Goal: Complete application form

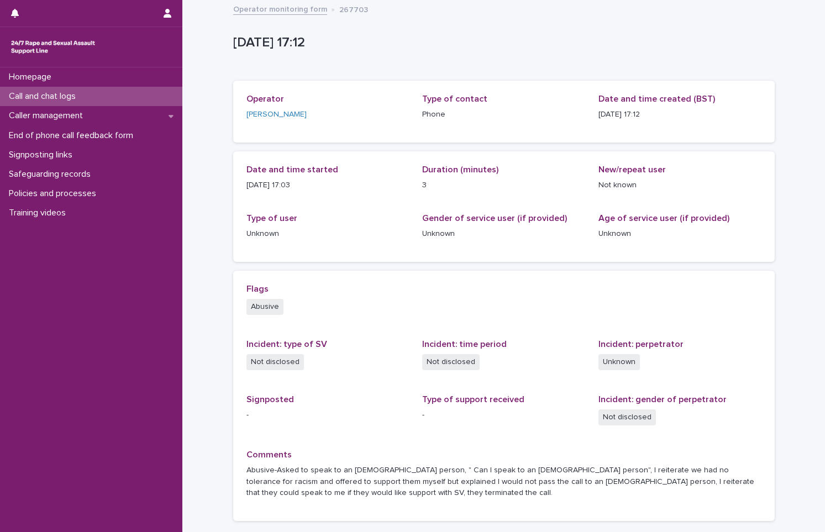
click at [99, 101] on div "Call and chat logs" at bounding box center [91, 96] width 182 height 19
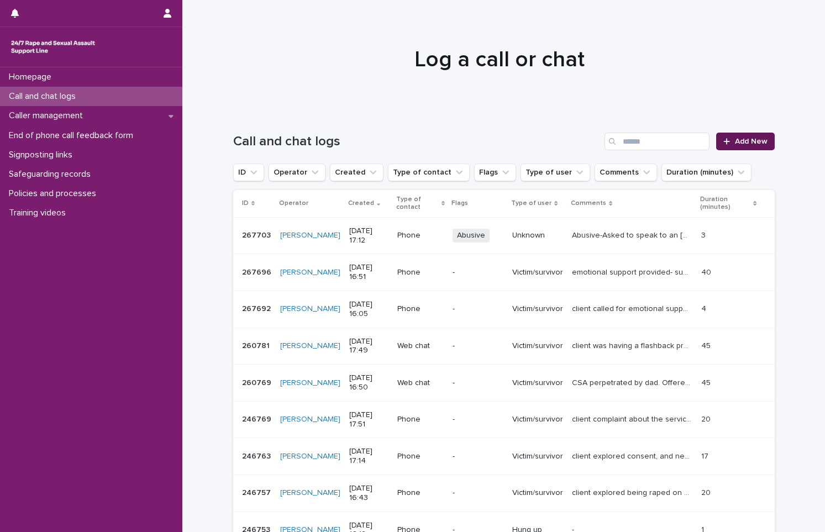
click at [751, 139] on span "Add New" at bounding box center [751, 142] width 33 height 8
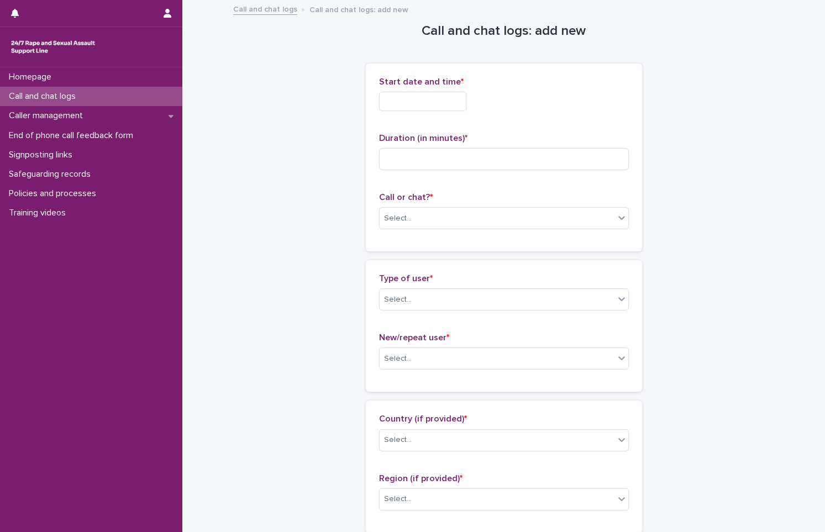
click at [420, 87] on div "Start date and time *" at bounding box center [504, 98] width 250 height 43
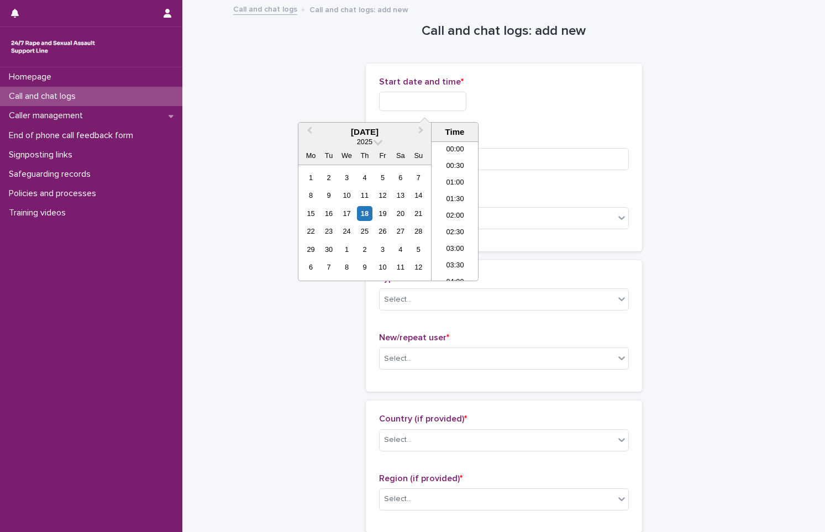
click at [422, 94] on input "text" at bounding box center [422, 101] width 87 height 19
click at [367, 211] on div "18" at bounding box center [364, 213] width 15 height 15
click at [451, 109] on input "**********" at bounding box center [422, 101] width 87 height 19
type input "**********"
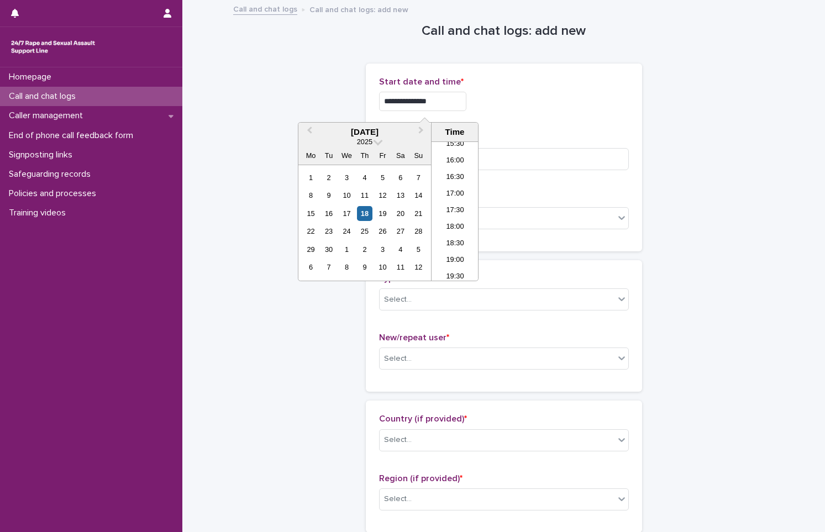
click at [546, 112] on div "**********" at bounding box center [504, 98] width 250 height 43
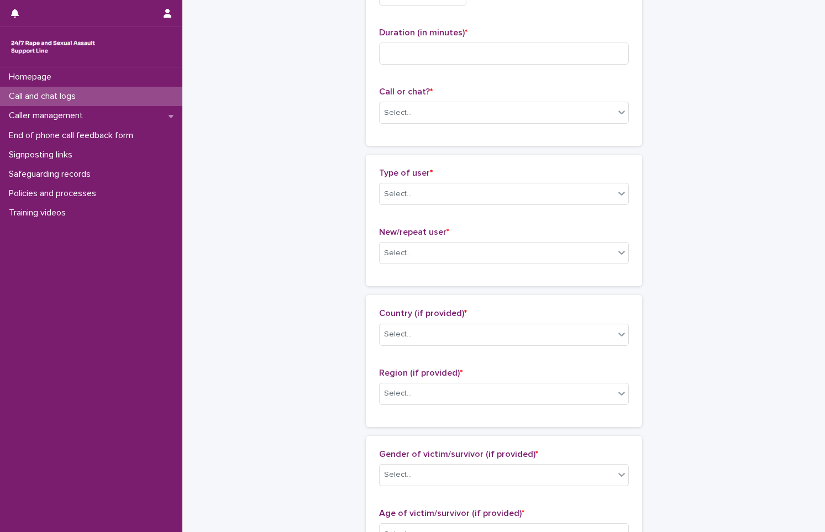
scroll to position [111, 0]
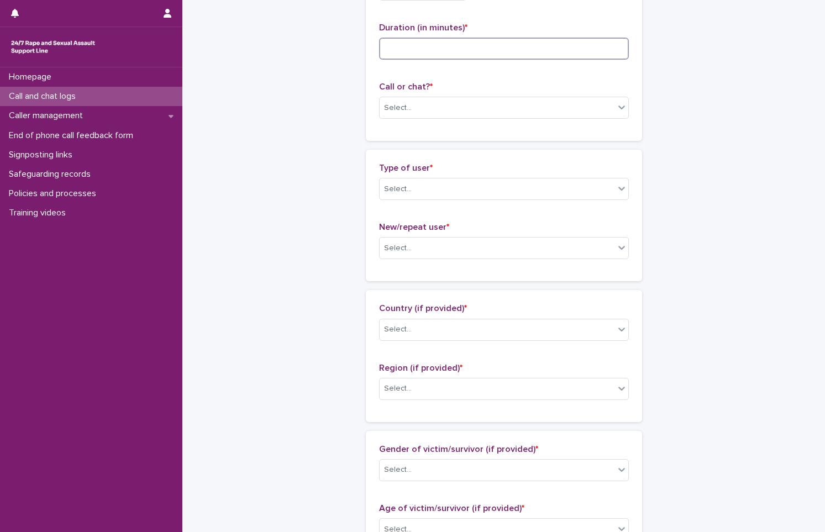
click at [503, 49] on input at bounding box center [504, 49] width 250 height 22
type input "**"
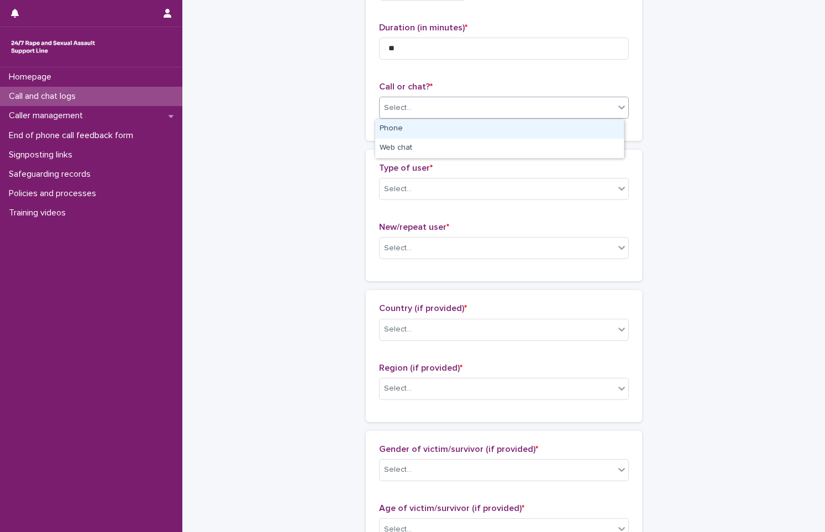
click at [486, 106] on div "Select..." at bounding box center [497, 108] width 235 height 18
click at [480, 123] on div "Phone" at bounding box center [499, 128] width 249 height 19
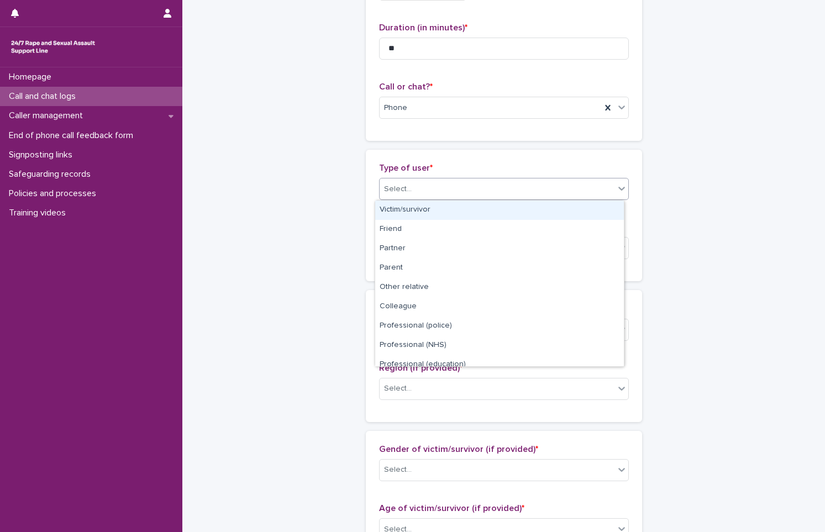
click at [491, 191] on div "Select..." at bounding box center [497, 189] width 235 height 18
click at [490, 215] on div "Victim/survivor" at bounding box center [499, 210] width 249 height 19
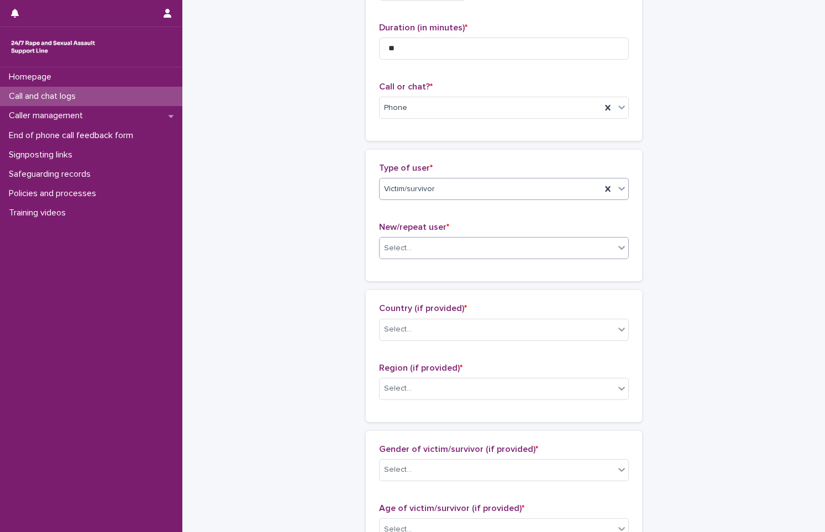
click at [463, 252] on div "Select..." at bounding box center [497, 248] width 235 height 18
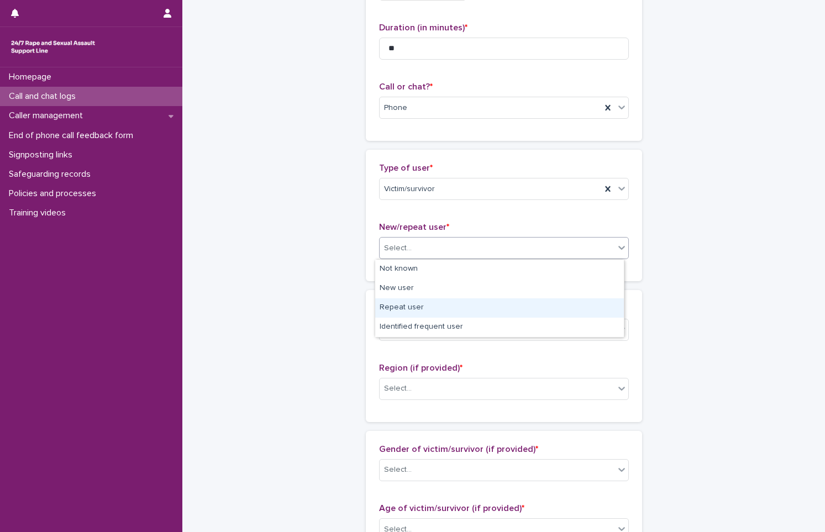
click at [473, 314] on div "Repeat user" at bounding box center [499, 308] width 249 height 19
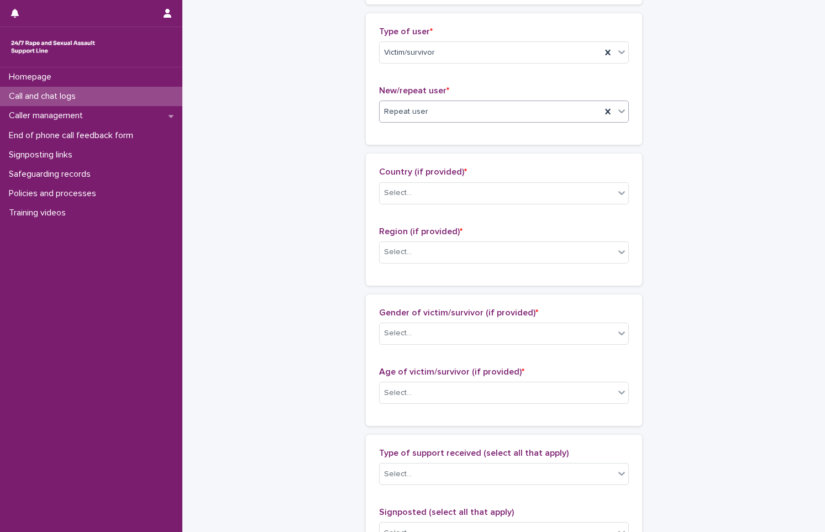
scroll to position [276, 0]
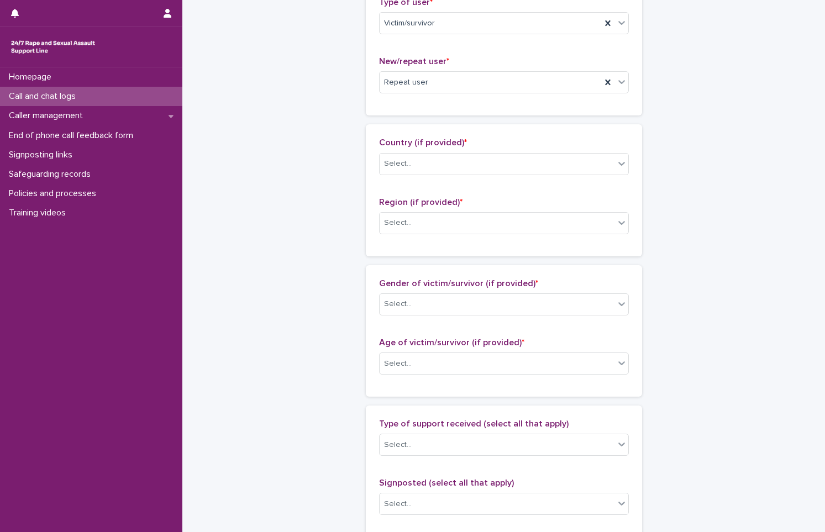
click at [482, 150] on div "Country (if provided) * Select..." at bounding box center [504, 161] width 250 height 46
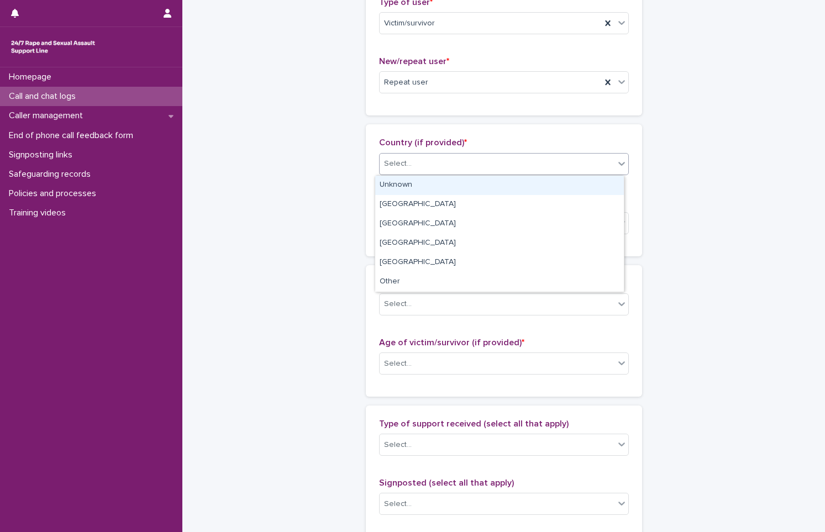
click at [484, 166] on div "Select..." at bounding box center [497, 164] width 235 height 18
click at [479, 190] on div "Unknown" at bounding box center [499, 185] width 249 height 19
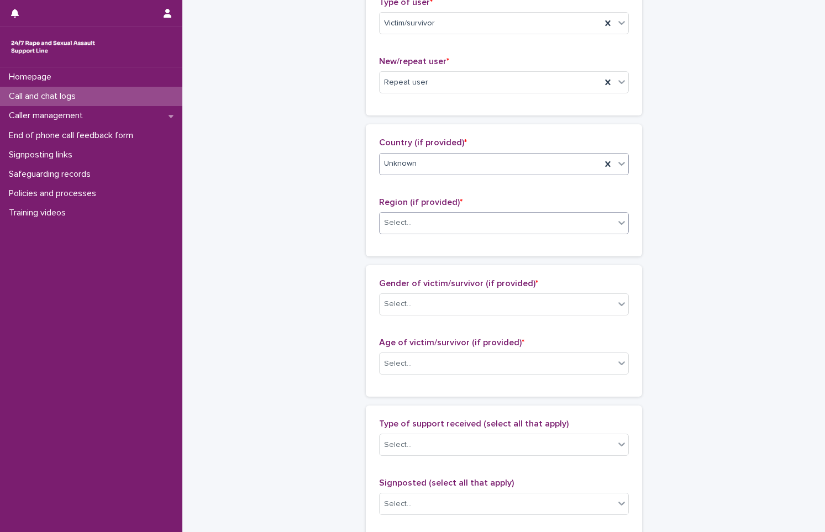
click at [466, 215] on div "Select..." at bounding box center [497, 223] width 235 height 18
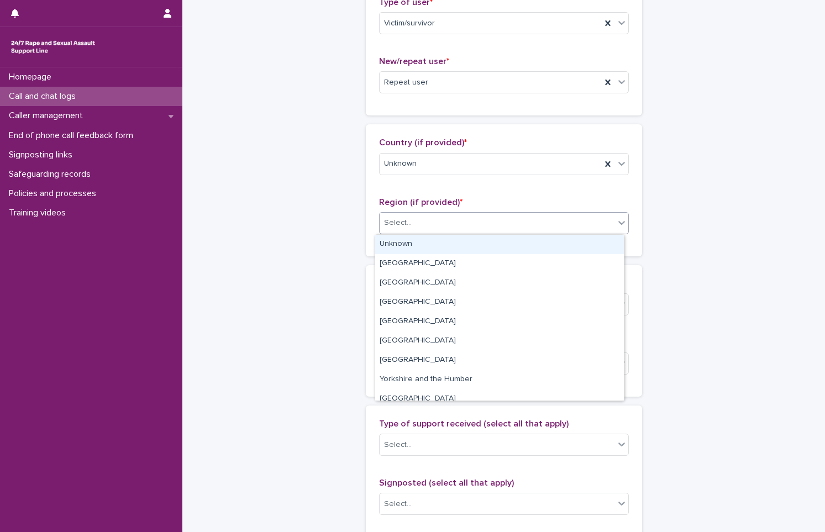
click at [463, 250] on div "Unknown" at bounding box center [499, 244] width 249 height 19
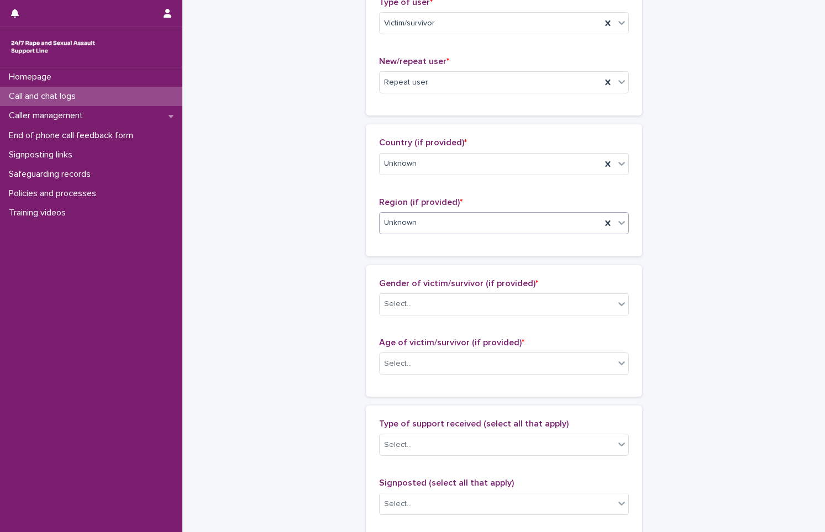
scroll to position [442, 0]
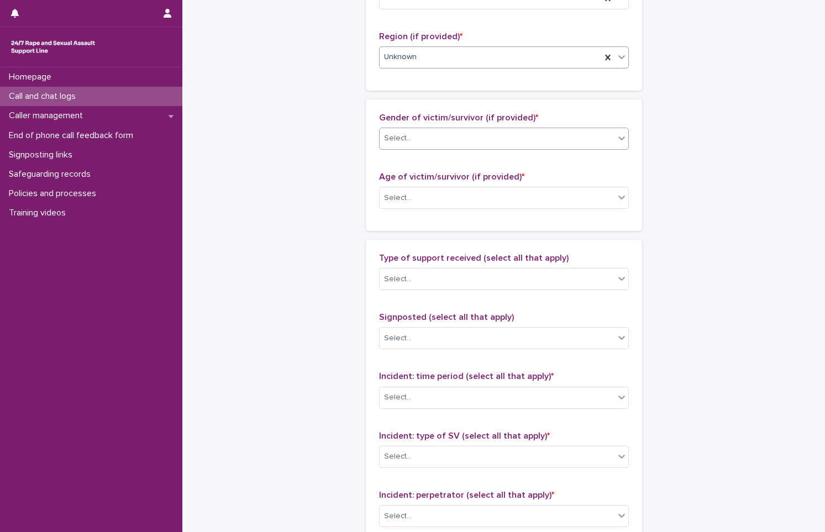
click at [452, 144] on div "Select..." at bounding box center [497, 138] width 235 height 18
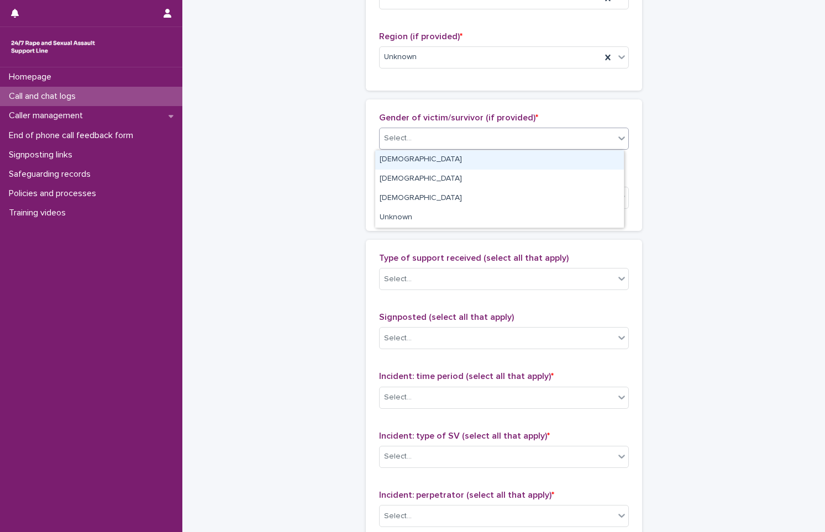
click at [442, 165] on div "[DEMOGRAPHIC_DATA]" at bounding box center [499, 159] width 249 height 19
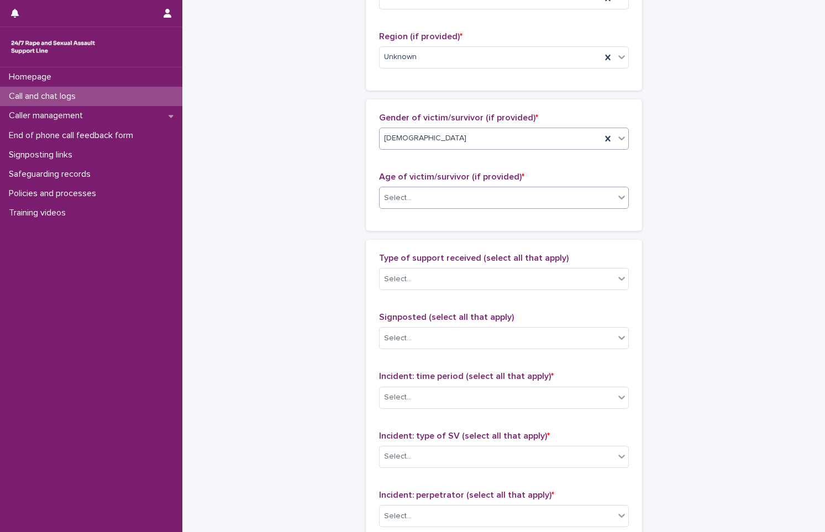
click at [447, 198] on div "Select..." at bounding box center [497, 198] width 235 height 18
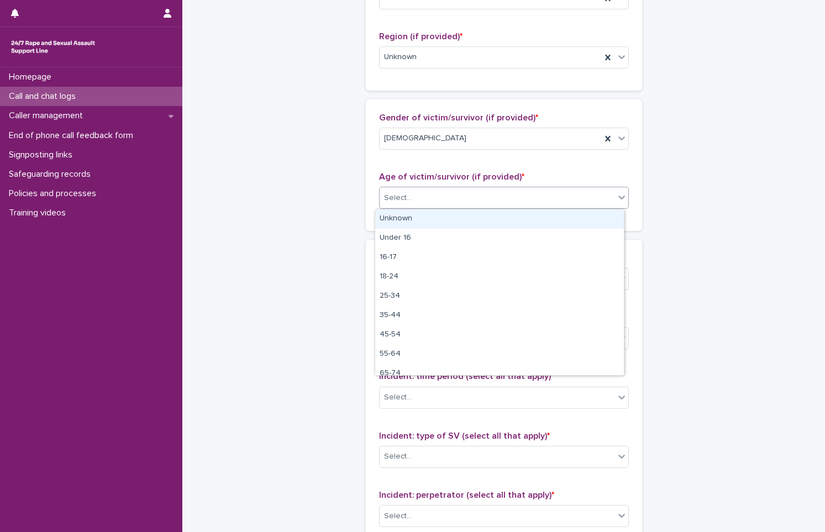
click at [451, 220] on div "Unknown" at bounding box center [499, 219] width 249 height 19
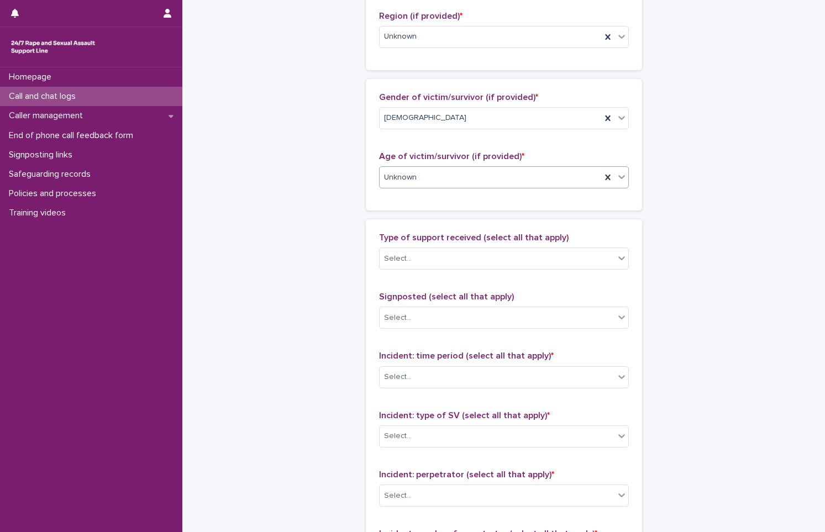
scroll to position [498, 0]
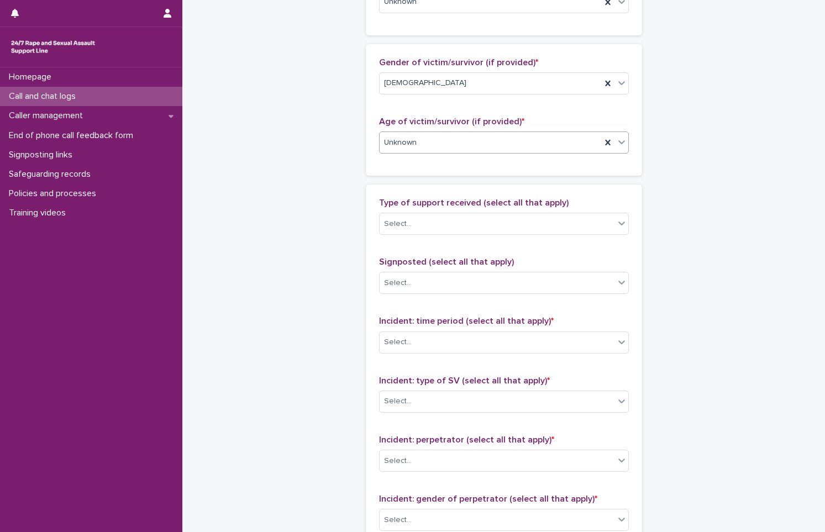
click at [432, 236] on div "Type of support received (select all that apply) Select..." at bounding box center [504, 221] width 250 height 46
click at [432, 222] on div "Select..." at bounding box center [497, 224] width 235 height 18
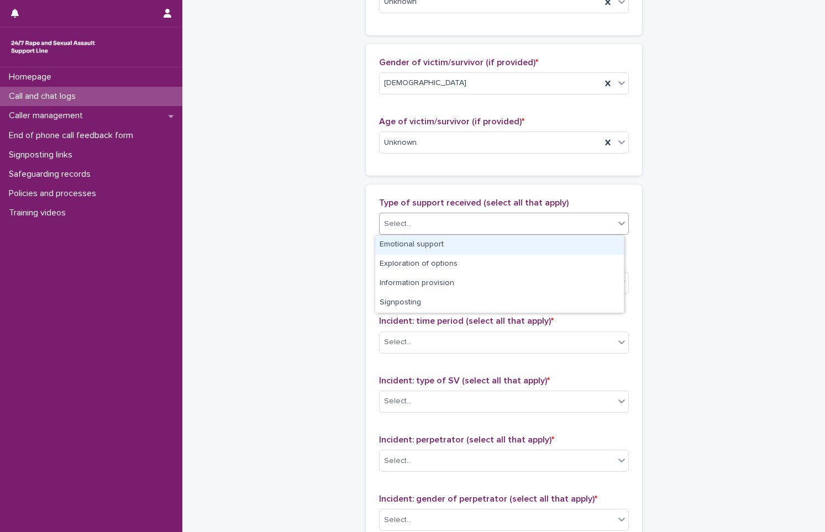
click at [438, 250] on div "Emotional support" at bounding box center [499, 245] width 249 height 19
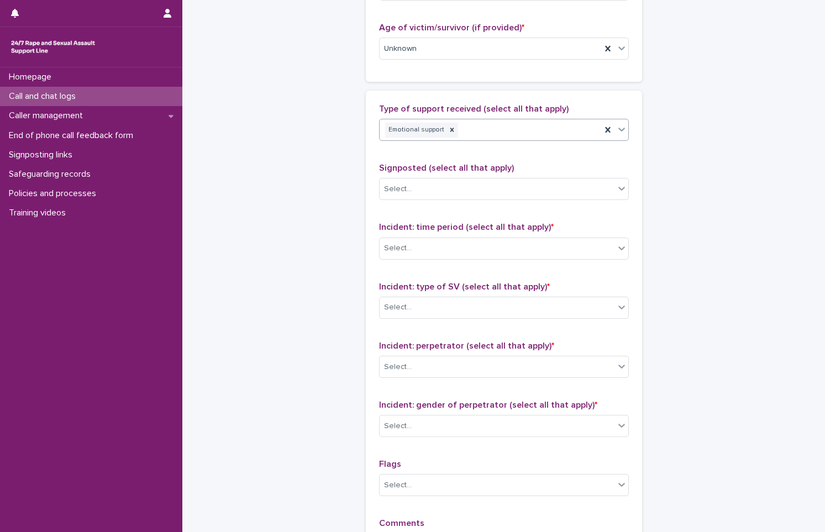
scroll to position [608, 0]
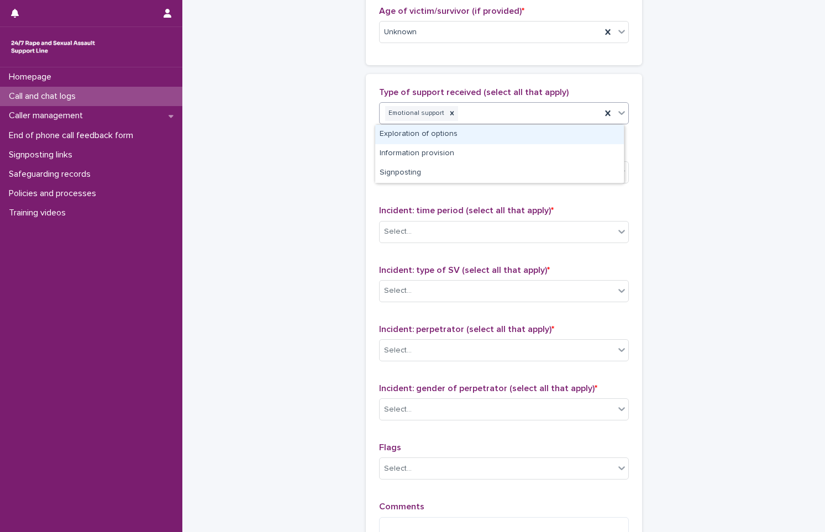
click at [534, 120] on div "Emotional support" at bounding box center [491, 113] width 222 height 19
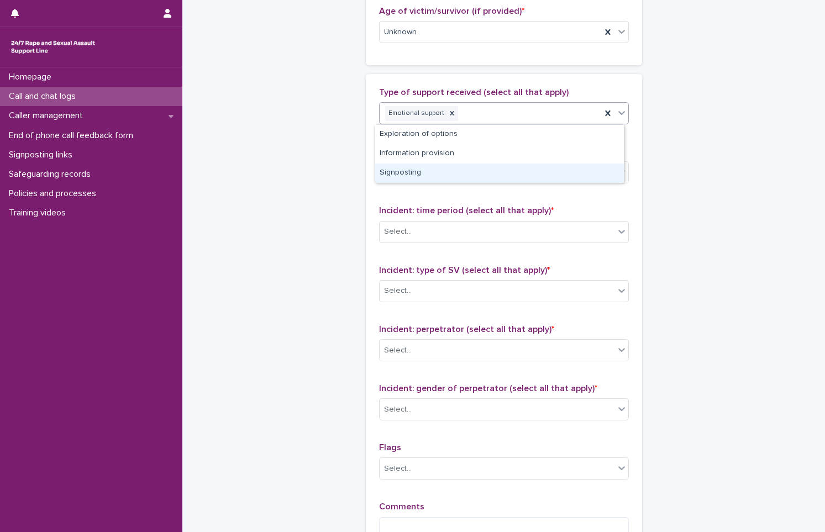
click at [502, 173] on div "Signposting" at bounding box center [499, 173] width 249 height 19
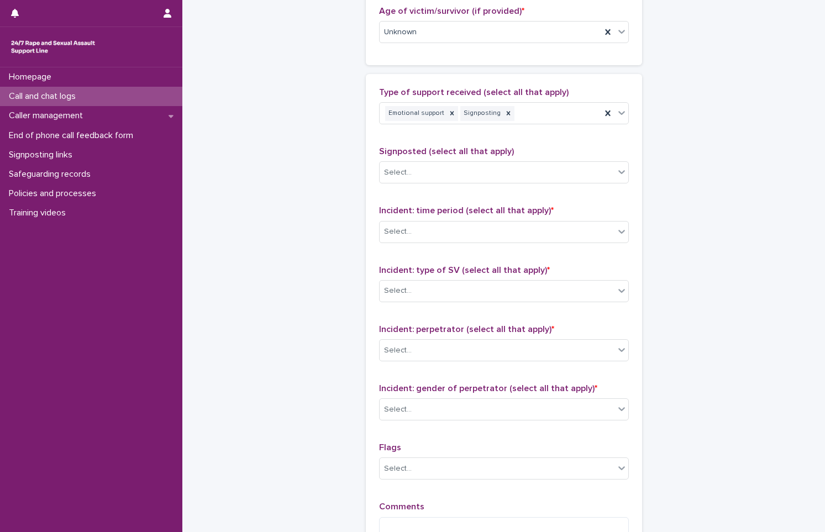
click at [459, 153] on span "Signposted (select all that apply)" at bounding box center [446, 151] width 135 height 9
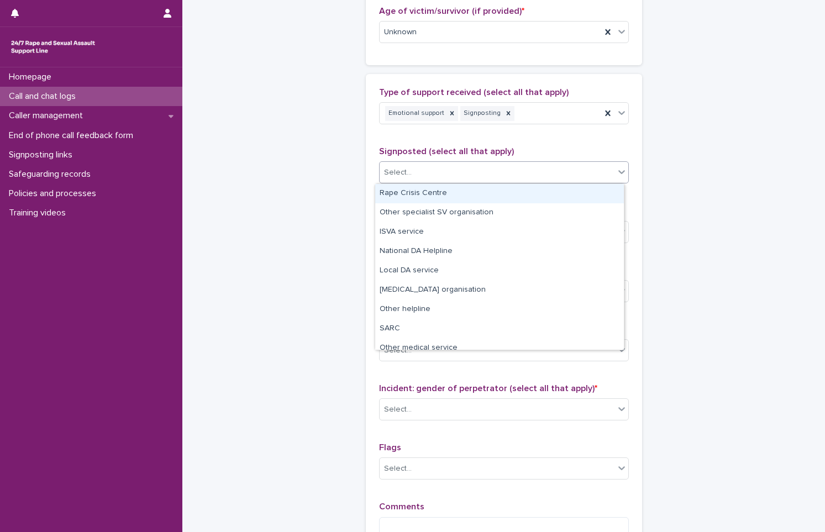
click at [453, 172] on div "Select..." at bounding box center [497, 173] width 235 height 18
click at [449, 191] on div "Rape Crisis Centre" at bounding box center [499, 193] width 249 height 19
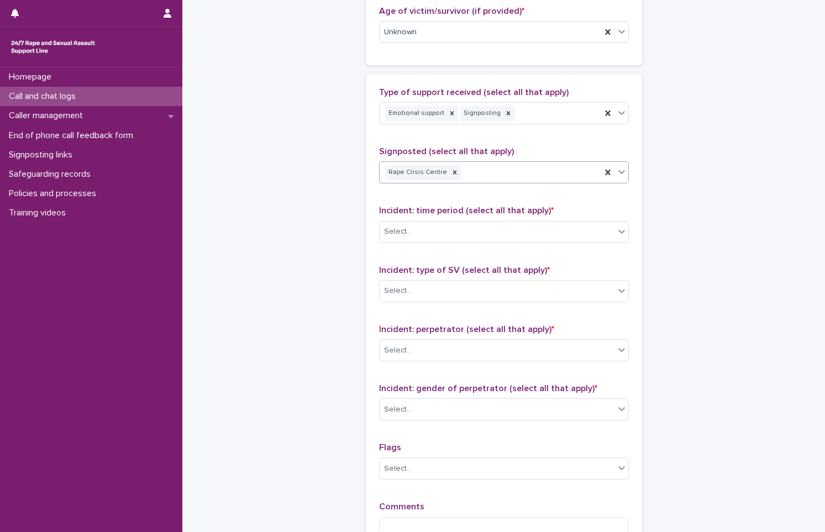
scroll to position [663, 0]
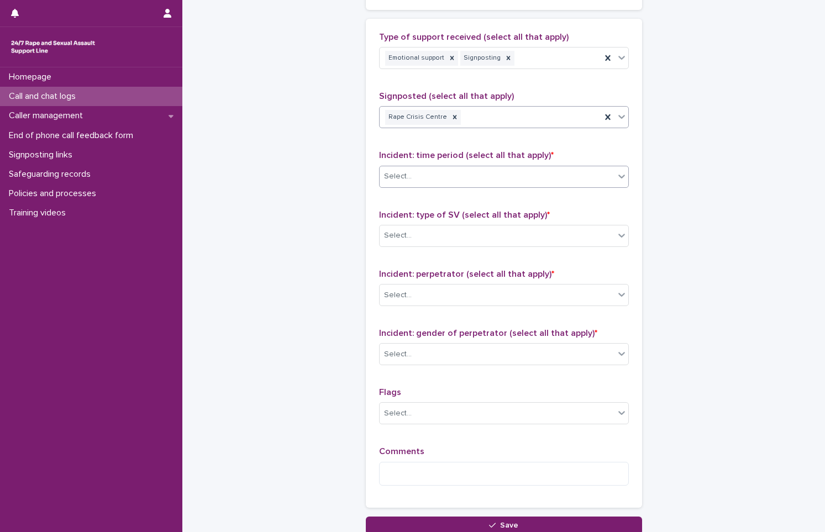
click at [454, 173] on div "Select..." at bounding box center [497, 177] width 235 height 18
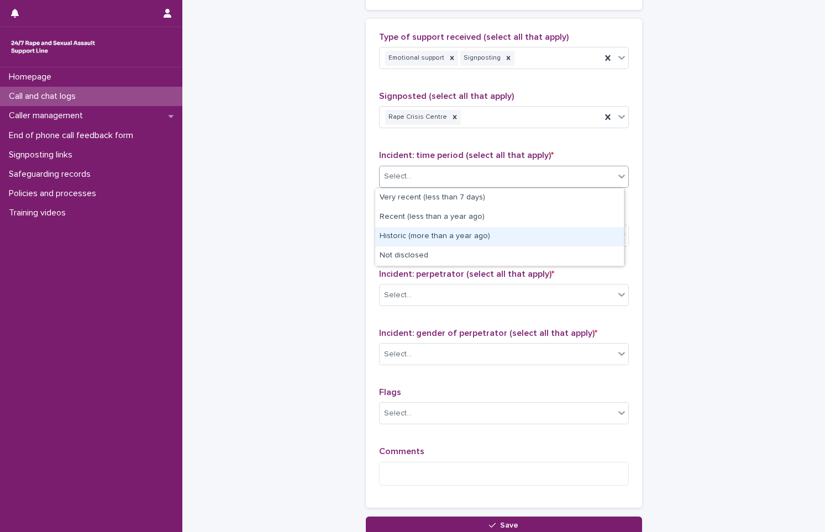
drag, startPoint x: 459, startPoint y: 205, endPoint x: 476, endPoint y: 238, distance: 36.8
click at [476, 238] on div "Historic (more than a year ago)" at bounding box center [499, 236] width 249 height 19
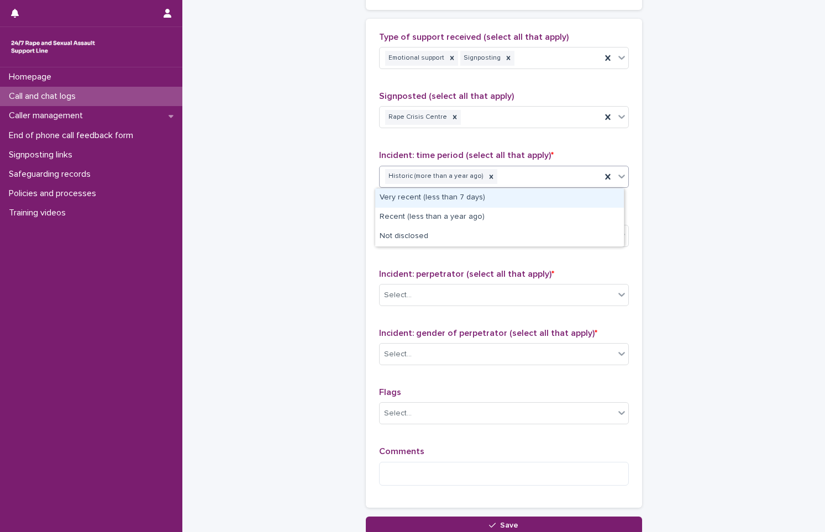
click at [490, 174] on div "Historic (more than a year ago)" at bounding box center [491, 176] width 222 height 19
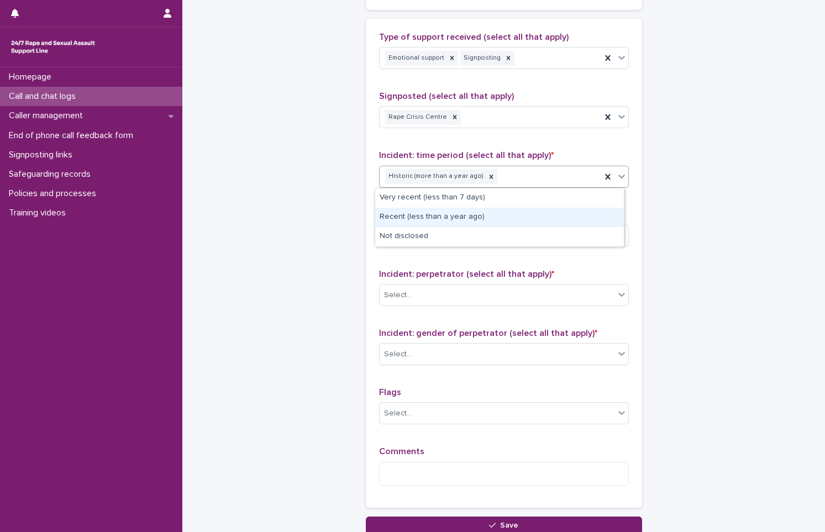
click at [491, 216] on div "Recent (less than a year ago)" at bounding box center [499, 217] width 249 height 19
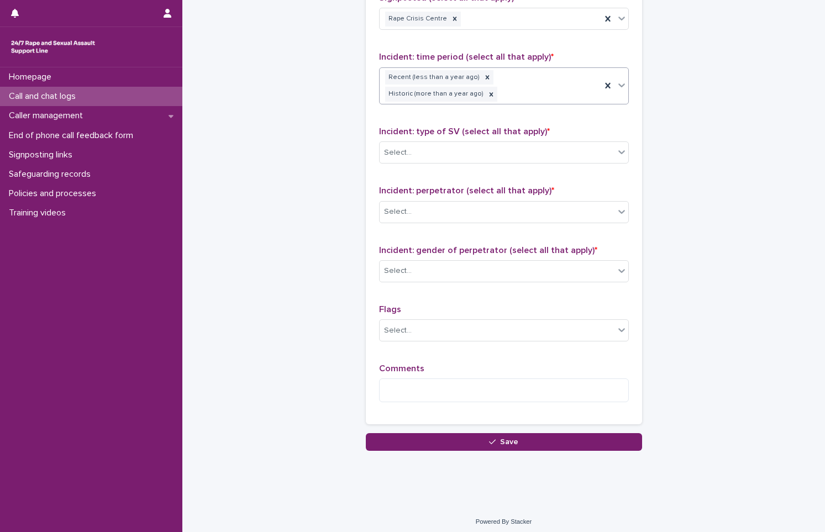
scroll to position [766, 0]
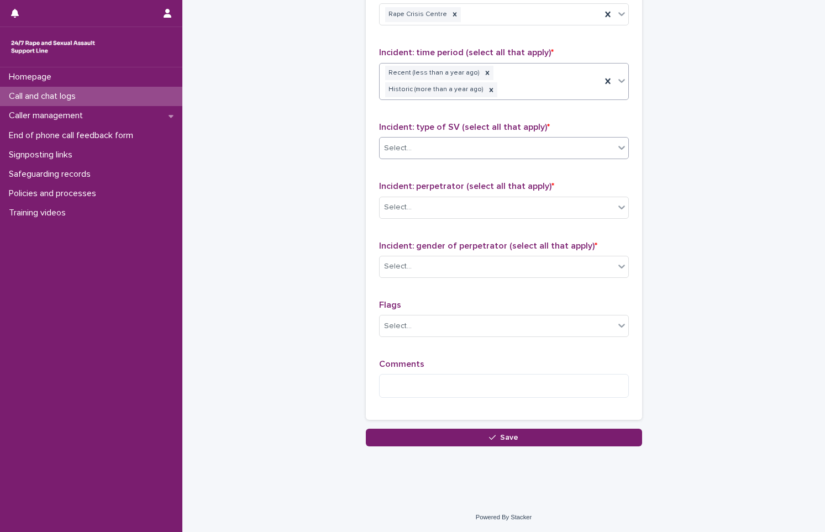
click at [504, 147] on div "Select..." at bounding box center [497, 148] width 235 height 18
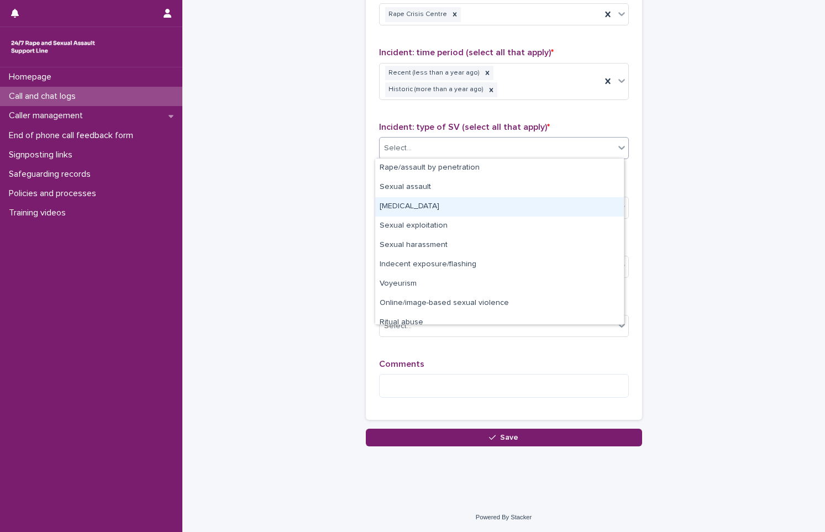
click at [471, 205] on div "[MEDICAL_DATA]" at bounding box center [499, 206] width 249 height 19
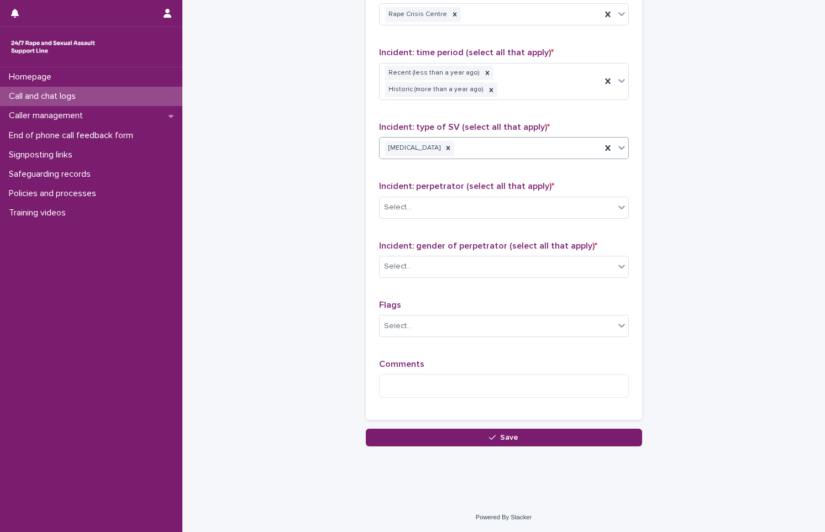
click at [486, 153] on div "[MEDICAL_DATA]" at bounding box center [491, 148] width 222 height 19
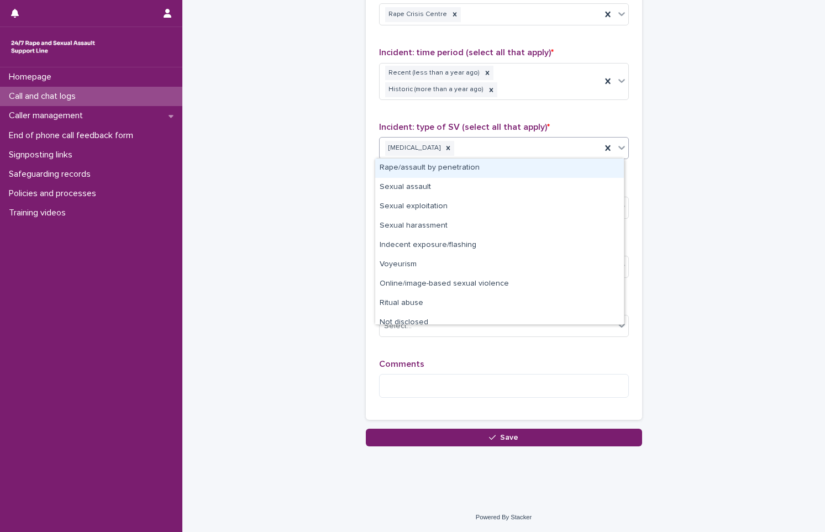
click at [485, 168] on div "Rape/assault by penetration" at bounding box center [499, 168] width 249 height 19
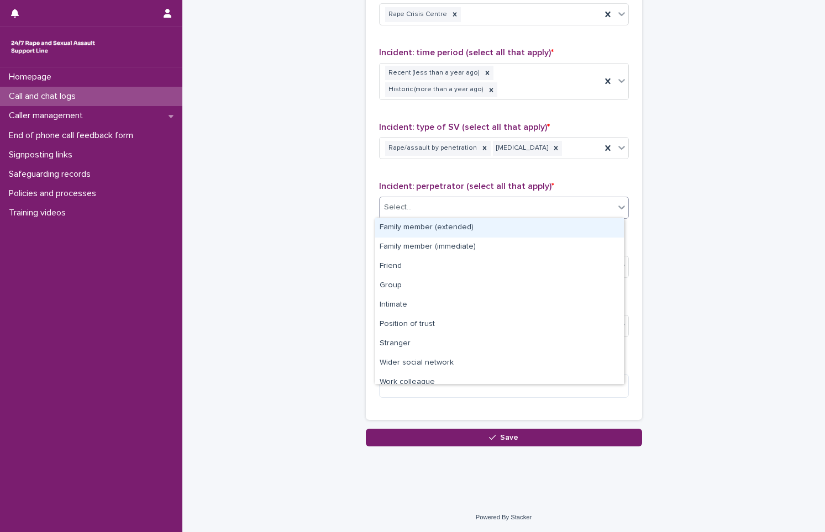
click at [477, 212] on div "Select..." at bounding box center [497, 207] width 235 height 18
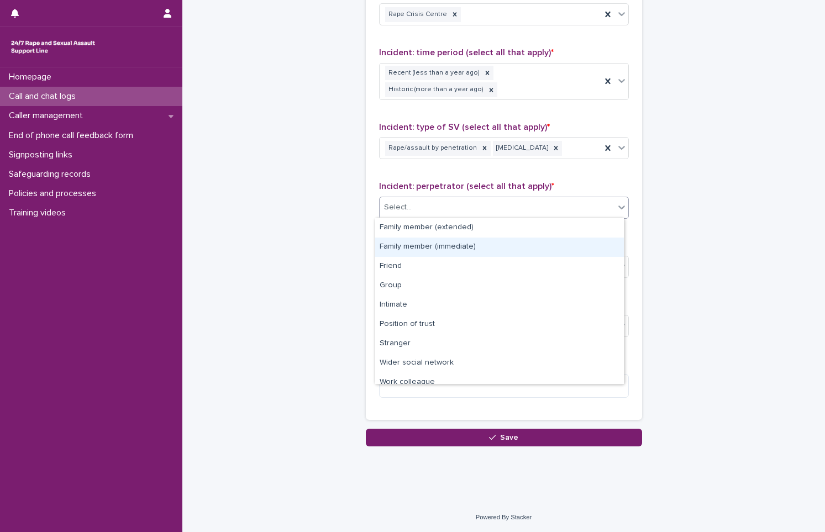
drag, startPoint x: 530, startPoint y: 236, endPoint x: 529, endPoint y: 243, distance: 7.2
click at [529, 243] on div "Family member (immediate)" at bounding box center [499, 247] width 249 height 19
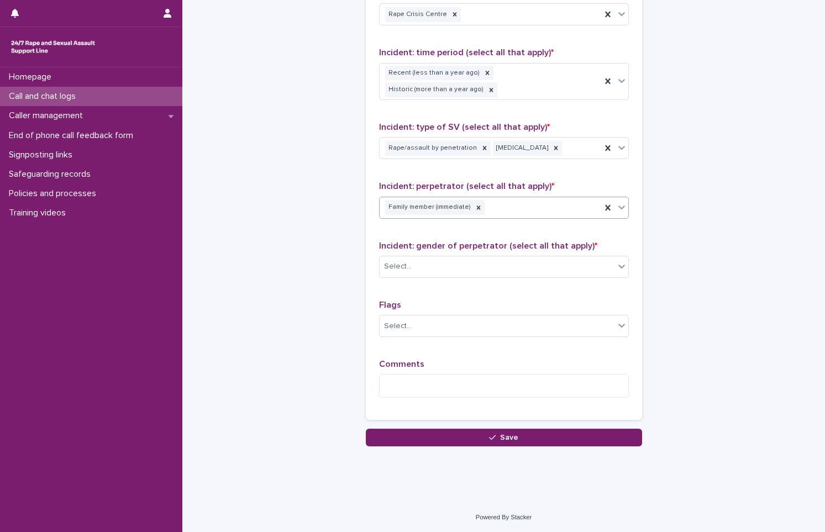
click at [507, 210] on div "Family member (immediate)" at bounding box center [491, 207] width 222 height 19
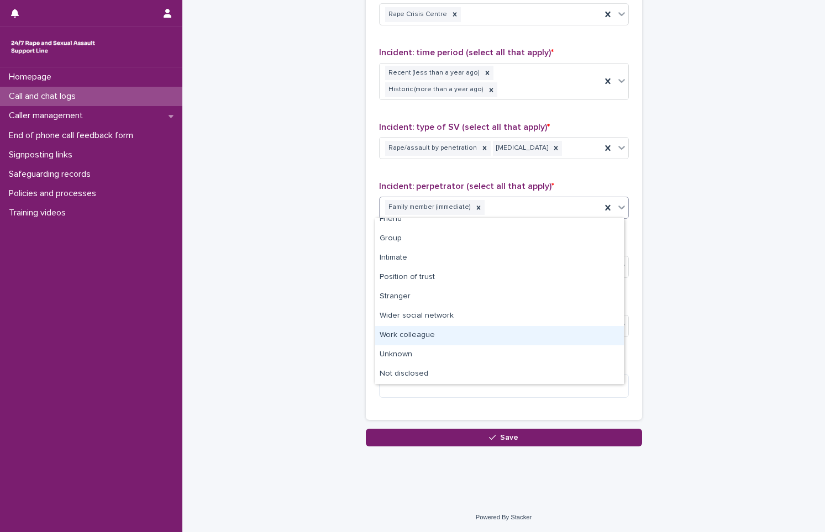
scroll to position [0, 0]
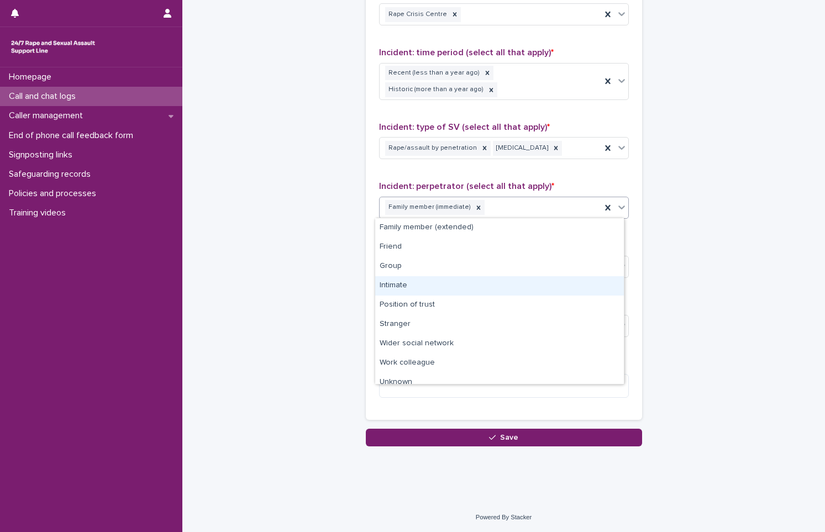
click at [515, 288] on div "Intimate" at bounding box center [499, 285] width 249 height 19
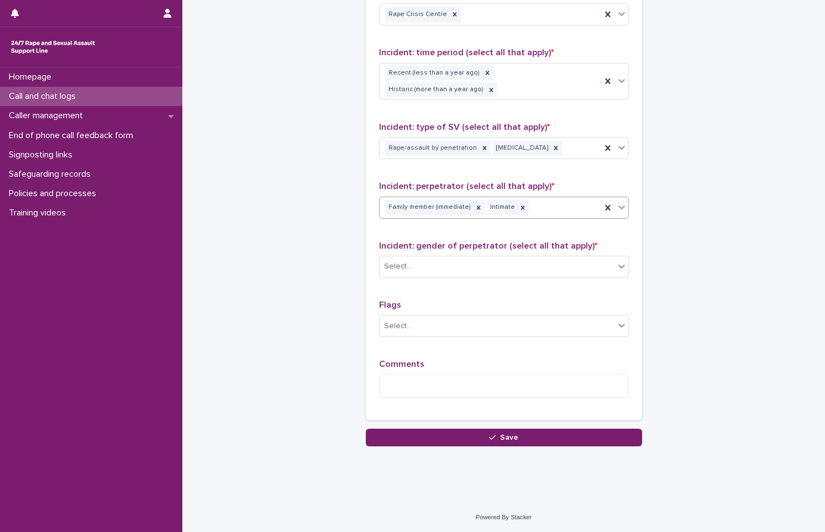
click at [481, 279] on div "Incident: gender of perpetrator (select all that apply) * Select..." at bounding box center [504, 264] width 250 height 46
click at [487, 264] on div "Select..." at bounding box center [497, 267] width 235 height 18
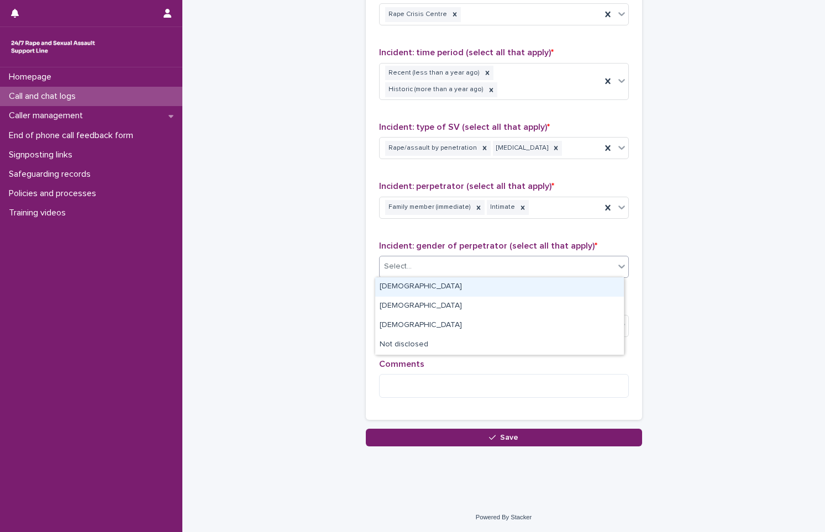
click at [481, 286] on div "[DEMOGRAPHIC_DATA]" at bounding box center [499, 287] width 249 height 19
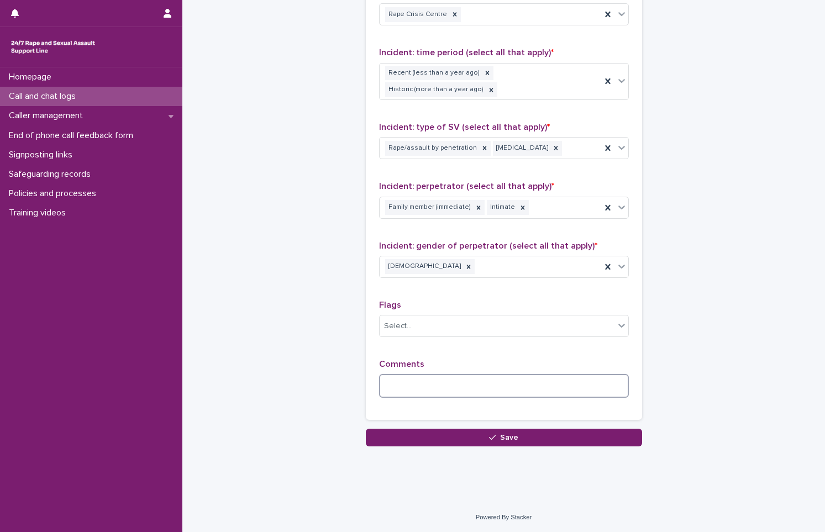
click at [452, 379] on textarea at bounding box center [504, 386] width 250 height 24
type textarea "*"
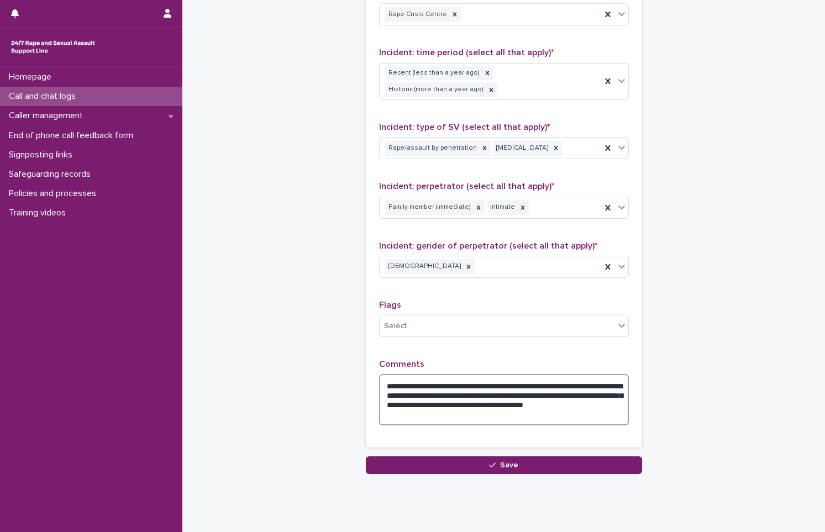
drag, startPoint x: 453, startPoint y: 385, endPoint x: 584, endPoint y: 389, distance: 131.7
click at [584, 389] on textarea "**********" at bounding box center [504, 399] width 250 height 51
click at [587, 395] on textarea "**********" at bounding box center [504, 399] width 250 height 51
click at [594, 398] on textarea "**********" at bounding box center [504, 399] width 250 height 51
drag, startPoint x: 451, startPoint y: 384, endPoint x: 497, endPoint y: 405, distance: 50.2
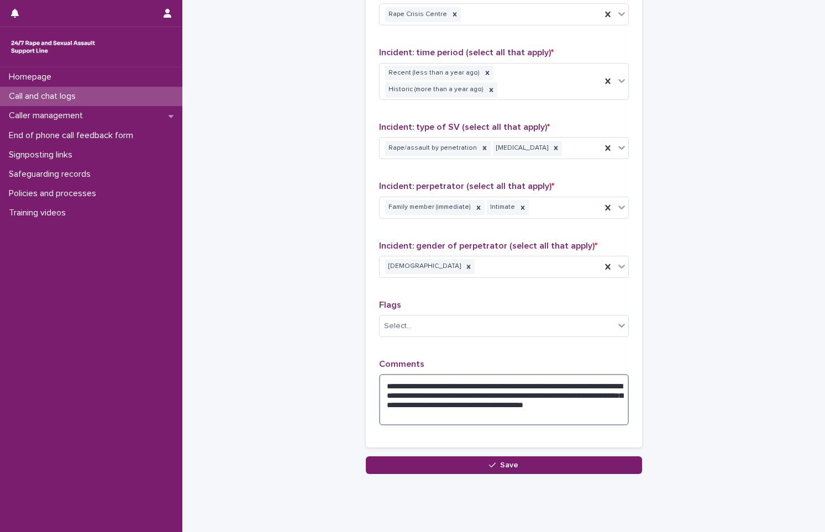
click at [497, 405] on textarea "**********" at bounding box center [504, 399] width 250 height 51
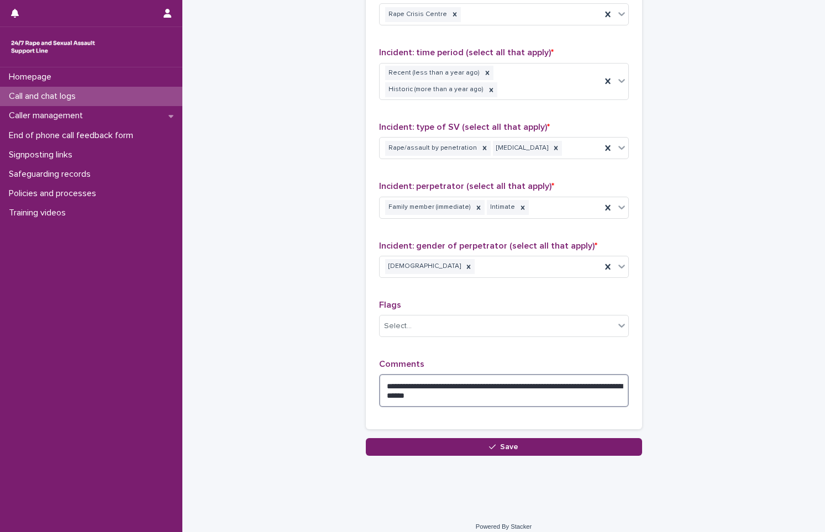
scroll to position [776, 0]
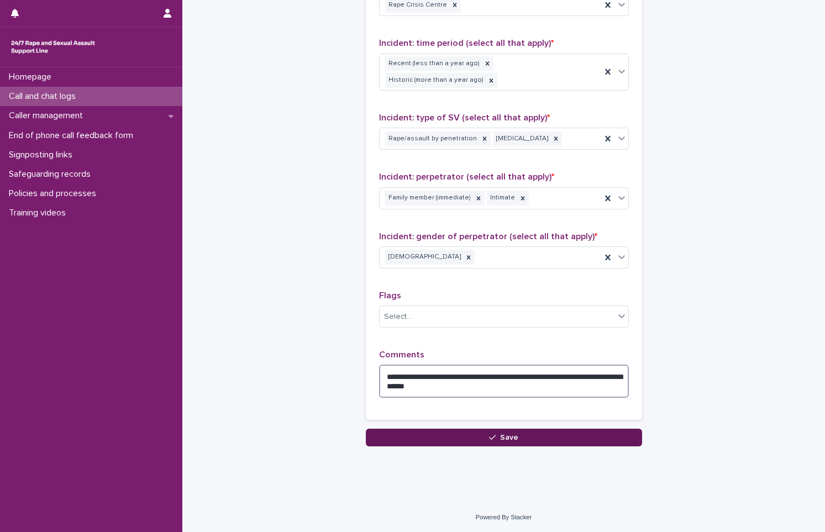
type textarea "**********"
click at [506, 444] on button "Save" at bounding box center [504, 438] width 276 height 18
